Goal: Task Accomplishment & Management: Manage account settings

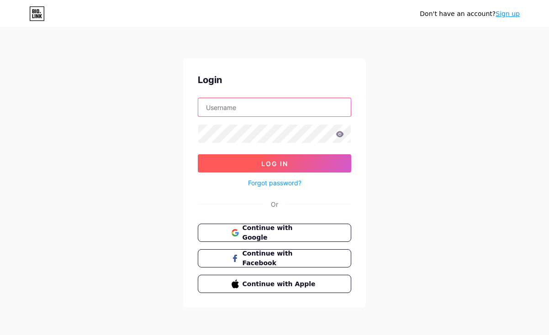
type input "[EMAIL_ADDRESS][DOMAIN_NAME]"
click at [272, 163] on span "Log In" at bounding box center [274, 164] width 27 height 8
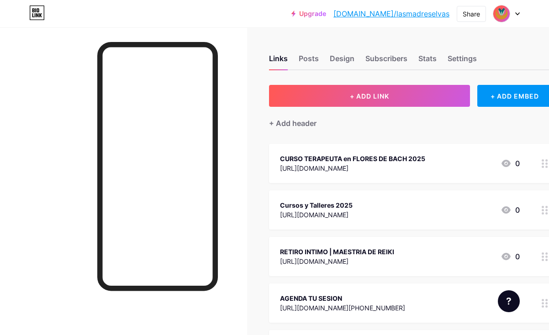
click at [541, 259] on div at bounding box center [545, 256] width 16 height 39
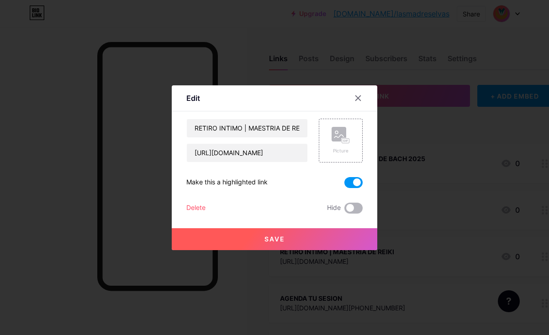
click at [353, 206] on span at bounding box center [353, 208] width 18 height 11
click at [344, 211] on input "checkbox" at bounding box center [344, 211] width 0 height 0
click at [231, 236] on button "Save" at bounding box center [275, 239] width 206 height 22
click at [49, 214] on div at bounding box center [274, 167] width 549 height 335
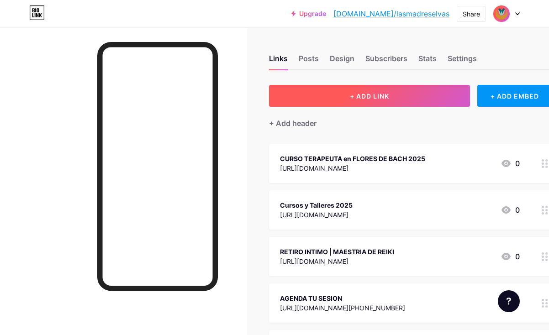
click at [386, 101] on button "+ ADD LINK" at bounding box center [369, 96] width 201 height 22
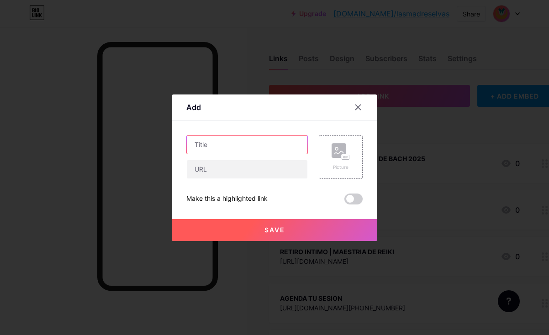
click at [268, 146] on input "text" at bounding box center [247, 145] width 121 height 18
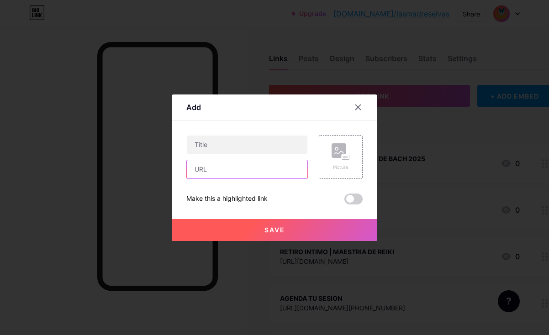
click at [254, 168] on input "text" at bounding box center [247, 169] width 121 height 18
paste input "[URL][DOMAIN_NAME]"
type input "[URL][DOMAIN_NAME]"
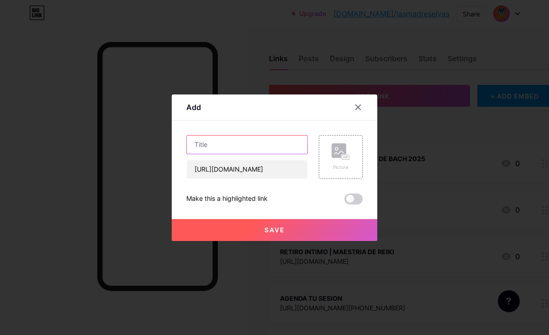
scroll to position [0, 0]
click at [254, 150] on input "text" at bounding box center [247, 145] width 121 height 18
type input "s"
type input "S"
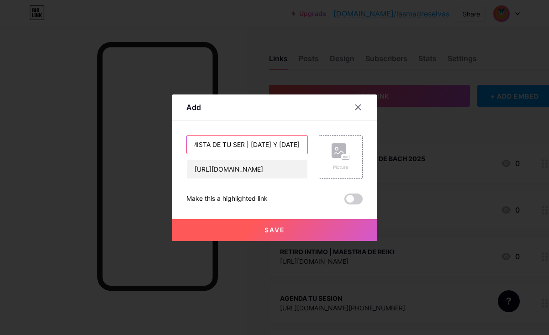
type input "TALLER | SER ALQUIMISTA DE TU SER | [DATE] Y [DATE]"
click at [362, 194] on label at bounding box center [353, 199] width 18 height 11
click at [344, 201] on input "checkbox" at bounding box center [344, 201] width 0 height 0
click at [345, 221] on button "Save" at bounding box center [275, 230] width 206 height 22
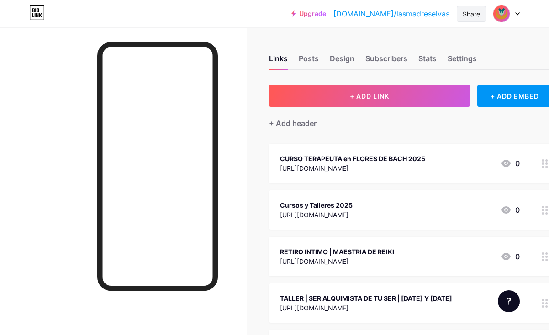
click at [473, 16] on div "Share" at bounding box center [471, 14] width 17 height 10
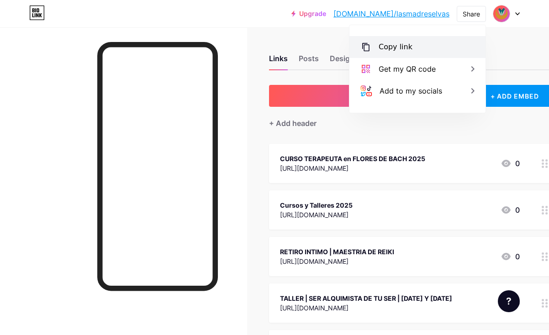
click at [416, 48] on div "Copy link" at bounding box center [417, 47] width 136 height 22
click at [232, 26] on div "Upgrade [DOMAIN_NAME]/lasmad... [DOMAIN_NAME]/lasmadreselvas Share Copy link [U…" at bounding box center [274, 13] width 549 height 27
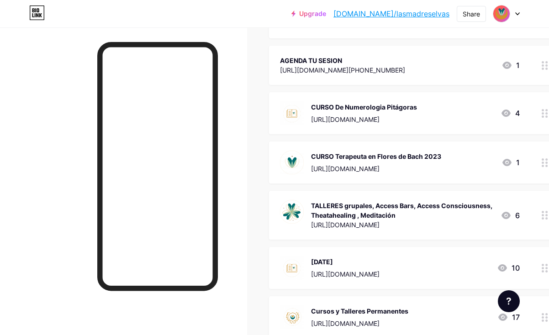
scroll to position [284, 0]
